Goal: Transaction & Acquisition: Download file/media

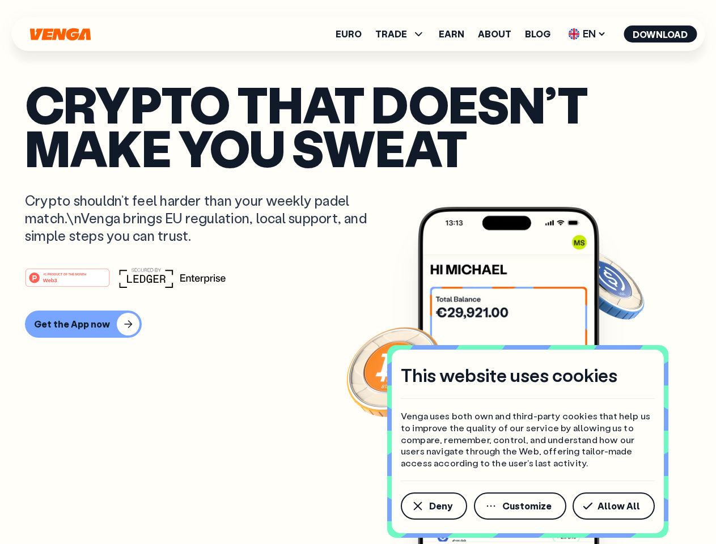
click at [358, 272] on div "#1 PRODUCT OF THE MONTH Web3" at bounding box center [358, 278] width 666 height 20
click at [433, 506] on span "Deny" at bounding box center [440, 506] width 23 height 9
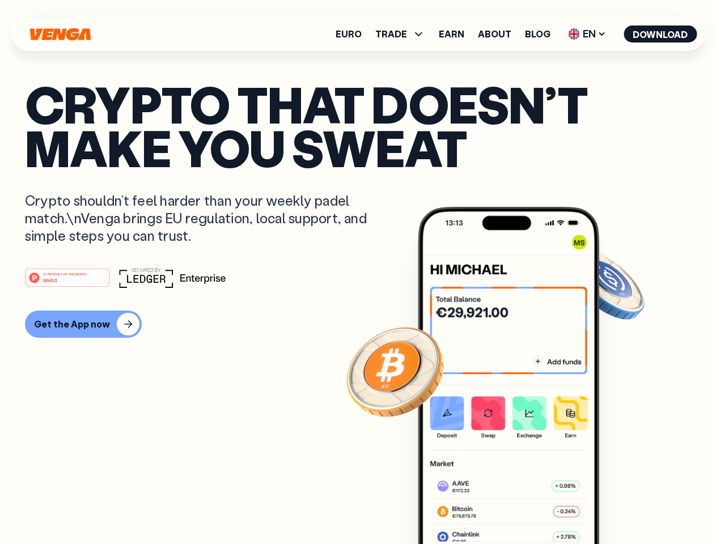
click at [521, 506] on img at bounding box center [508, 397] width 181 height 380
click at [615, 506] on article "Crypto that doesn’t make you sweat Crypto shouldn’t feel harder than your weekl…" at bounding box center [358, 294] width 666 height 425
click at [404, 34] on span "TRADE" at bounding box center [391, 33] width 32 height 9
click at [587, 34] on span "EN" at bounding box center [587, 34] width 46 height 18
click at [660, 34] on button "Download" at bounding box center [659, 34] width 73 height 17
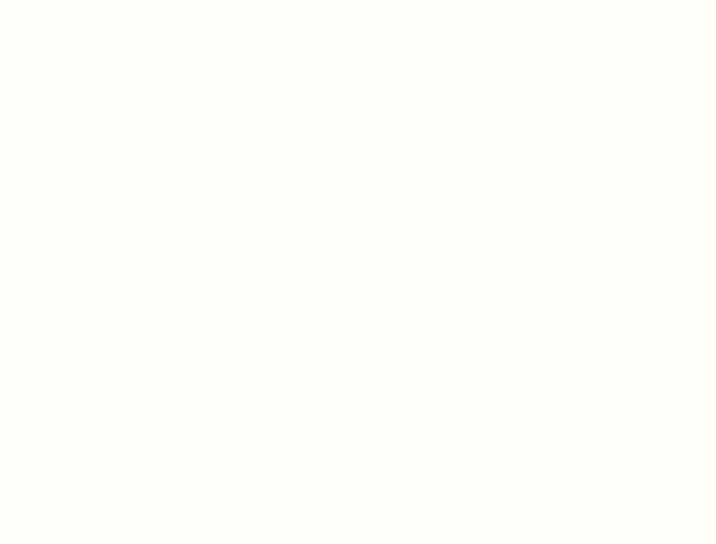
click at [358, 0] on html "This website uses cookies Venga uses both own and third-party cookies that help…" at bounding box center [358, 0] width 716 height 0
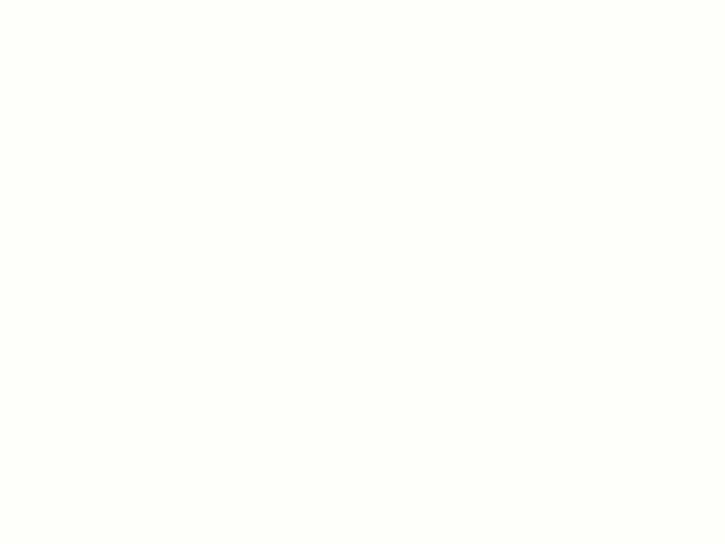
click at [82, 0] on html "This website uses cookies Venga uses both own and third-party cookies that help…" at bounding box center [362, 0] width 725 height 0
click at [69, 0] on html "This website uses cookies Venga uses both own and third-party cookies that help…" at bounding box center [362, 0] width 725 height 0
